Goal: Information Seeking & Learning: Learn about a topic

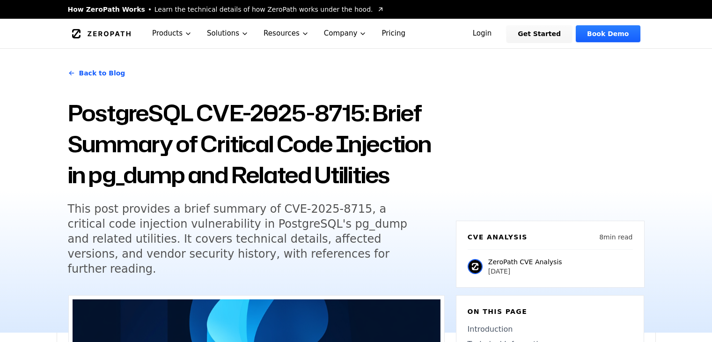
scroll to position [760, 0]
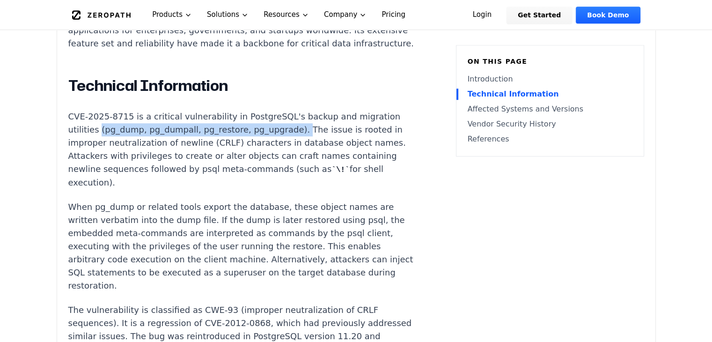
drag, startPoint x: 96, startPoint y: 117, endPoint x: 281, endPoint y: 122, distance: 184.9
click at [281, 122] on p "CVE-2025-8715 is a critical vulnerability in PostgreSQL's backup and migration …" at bounding box center [242, 149] width 348 height 79
copy p "(pg_dump, pg_dumpall, pg_restore, pg_upgrade)."
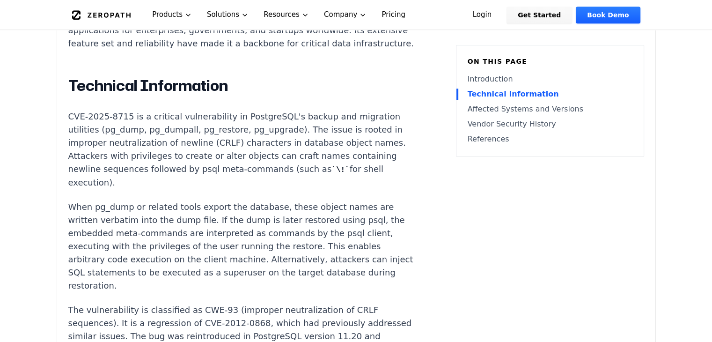
click at [398, 135] on article "Introduction Attackers with access to a PostgreSQL origin server can embed mali…" at bounding box center [256, 335] width 376 height 871
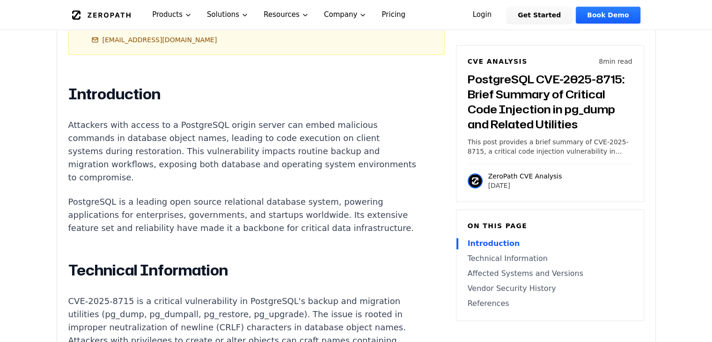
scroll to position [575, 0]
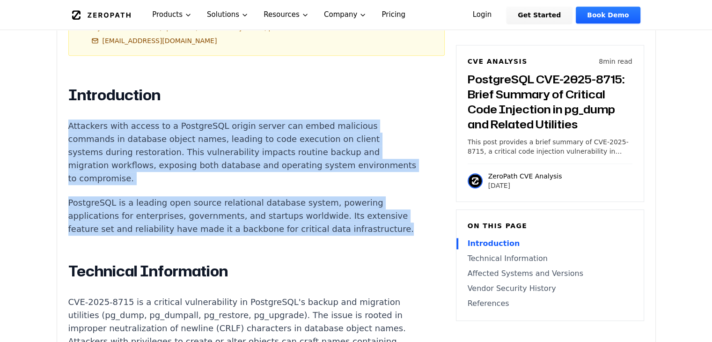
drag, startPoint x: 69, startPoint y: 100, endPoint x: 215, endPoint y: 216, distance: 185.8
copy div "Attackers with access to a PostgreSQL origin server can embed malicious command…"
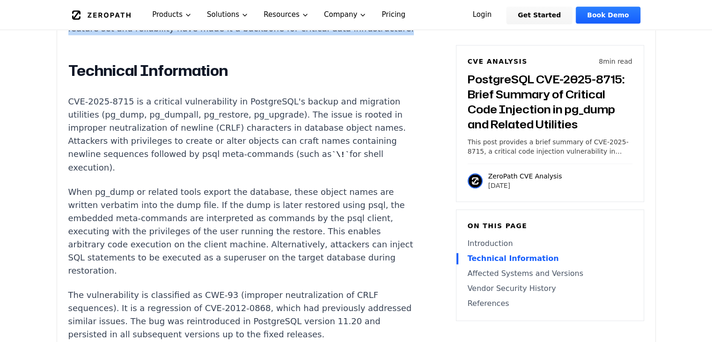
scroll to position [777, 0]
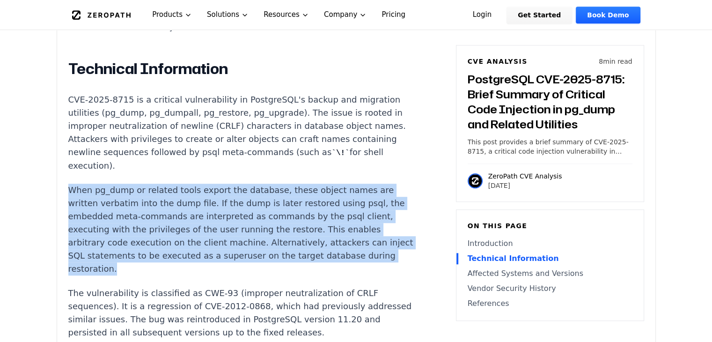
drag, startPoint x: 68, startPoint y: 175, endPoint x: 149, endPoint y: 252, distance: 111.9
click at [149, 252] on p "When pg_dump or related tools export the database, these object names are writt…" at bounding box center [242, 229] width 348 height 92
copy p "When pg_dump or related tools export the database, these object names are writt…"
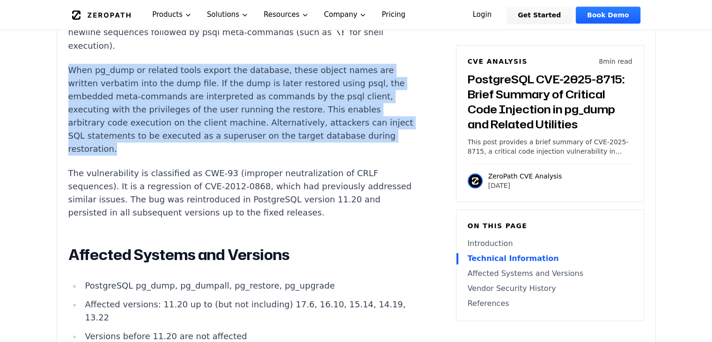
scroll to position [898, 0]
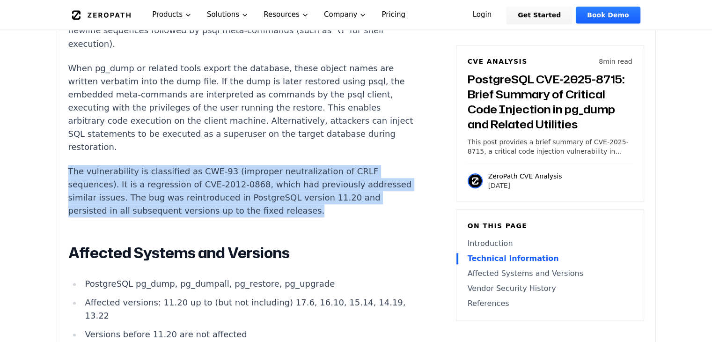
drag, startPoint x: 329, startPoint y: 199, endPoint x: 63, endPoint y: 153, distance: 269.3
click at [63, 153] on div "Experimental AI-Generated Content This CVE analysis is an experimental publicat…" at bounding box center [356, 33] width 598 height 1274
copy p "The vulnerability is classified as CWE-93 (improper neutralization of CRLF sequ…"
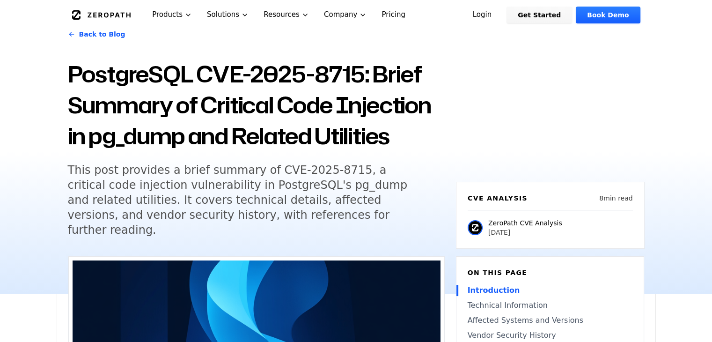
scroll to position [0, 0]
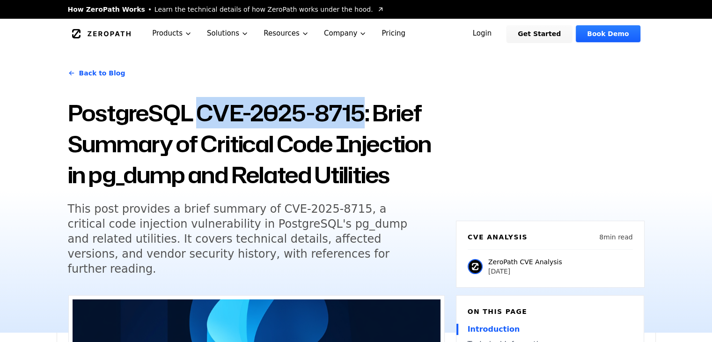
drag, startPoint x: 200, startPoint y: 113, endPoint x: 358, endPoint y: 110, distance: 157.7
click at [358, 110] on h1 "PostgreSQL CVE-2025-8715: Brief Summary of Critical Code Injection in pg_dump a…" at bounding box center [256, 143] width 377 height 93
copy h1 "CVE-2025-8715"
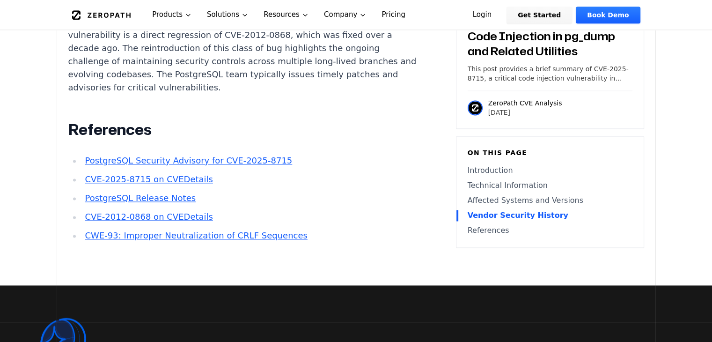
scroll to position [1284, 0]
